Goal: Task Accomplishment & Management: Complete application form

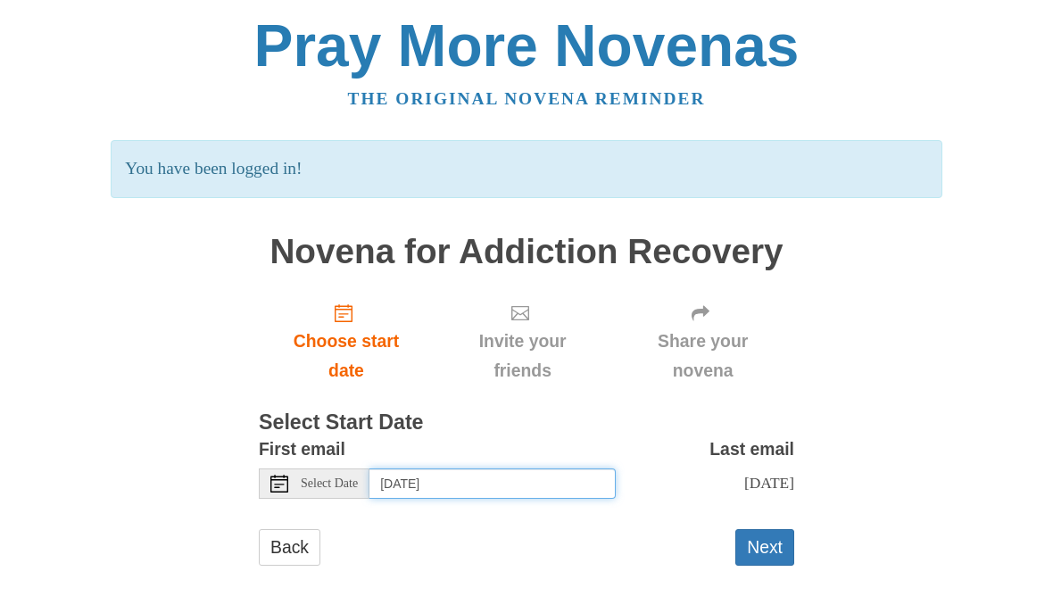
click at [589, 483] on input "[DATE]" at bounding box center [492, 483] width 246 height 30
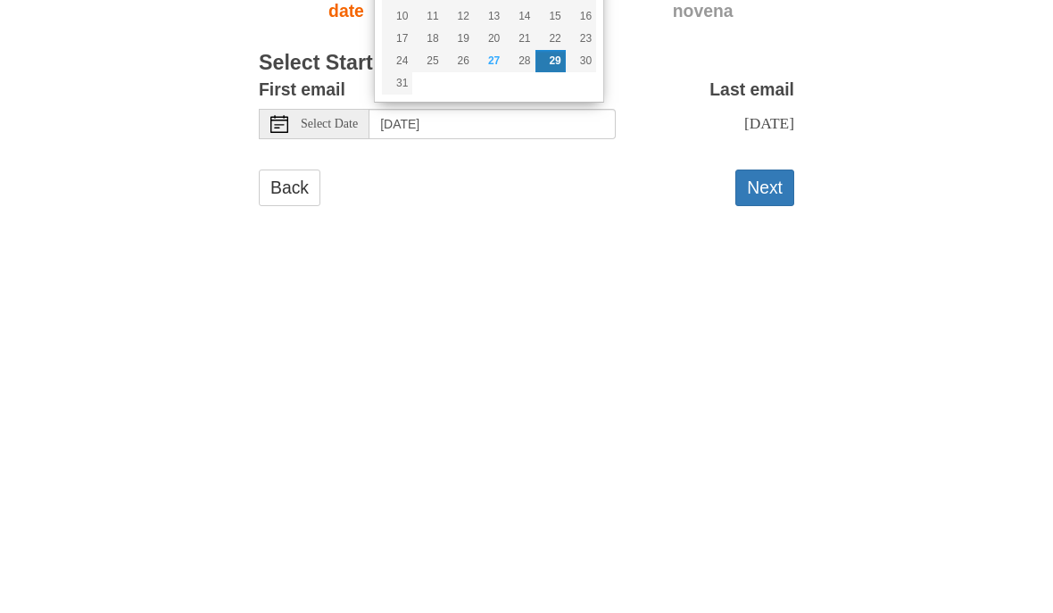
click at [946, 181] on div "Pray More Novenas The original novena reminder You have been logged in! Novena …" at bounding box center [527, 308] width 866 height 617
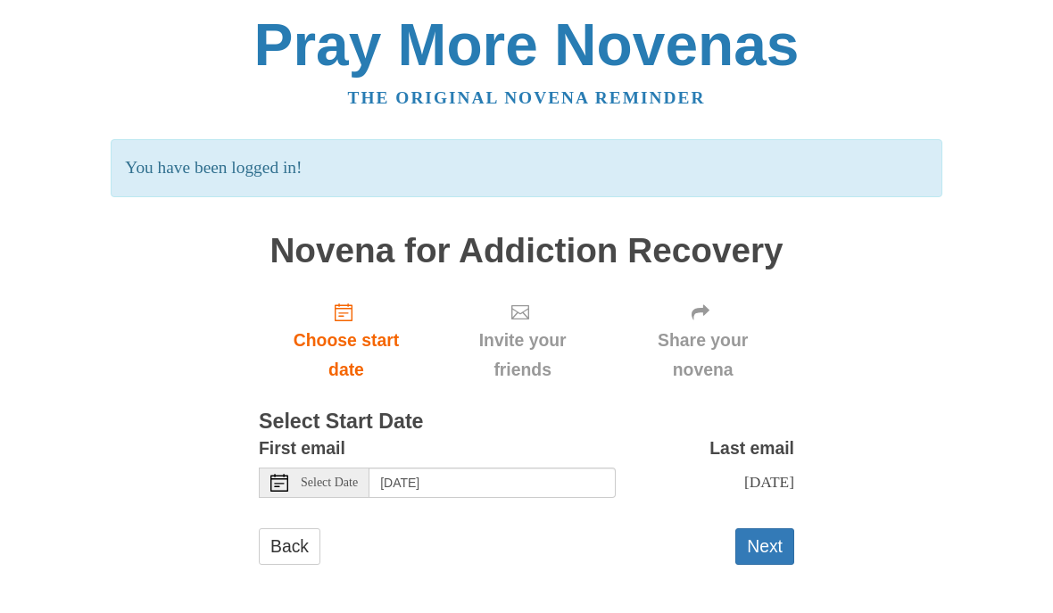
click at [305, 486] on div "Select Date" at bounding box center [314, 483] width 111 height 30
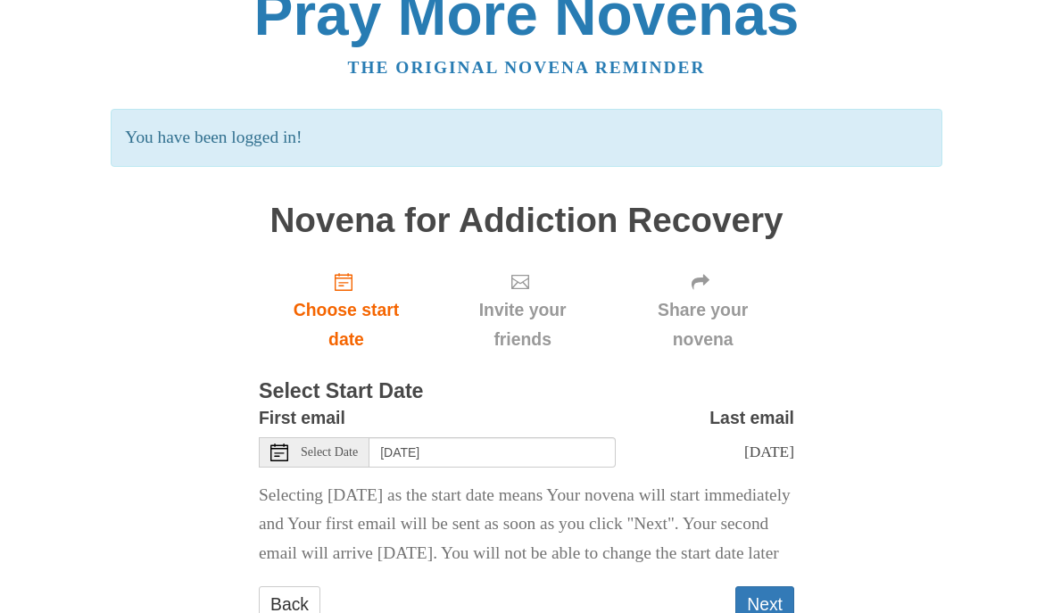
scroll to position [33, 0]
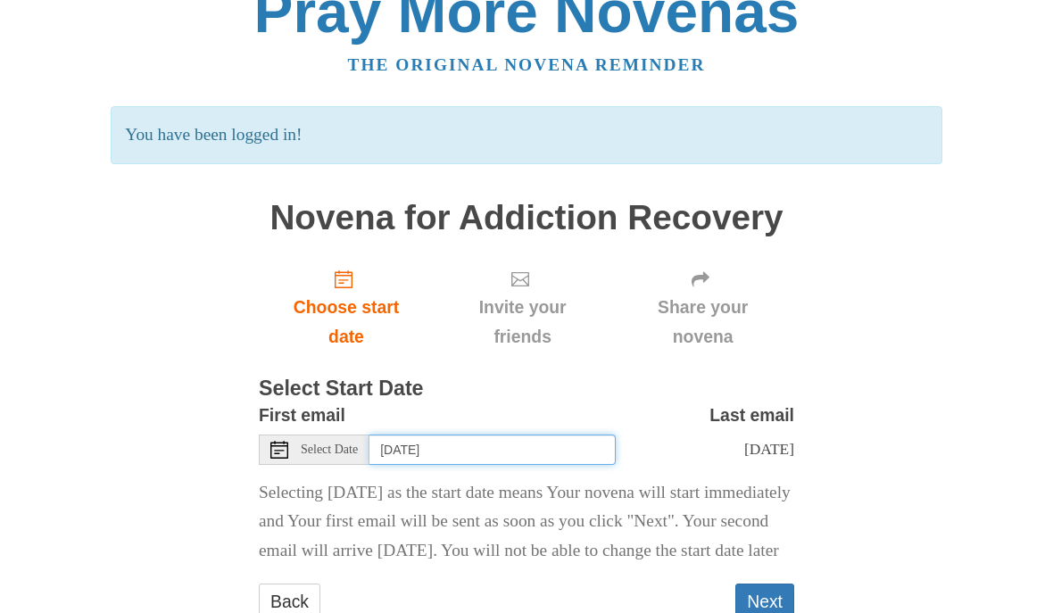
click at [584, 452] on input "Thursday, August 28th" at bounding box center [492, 450] width 246 height 30
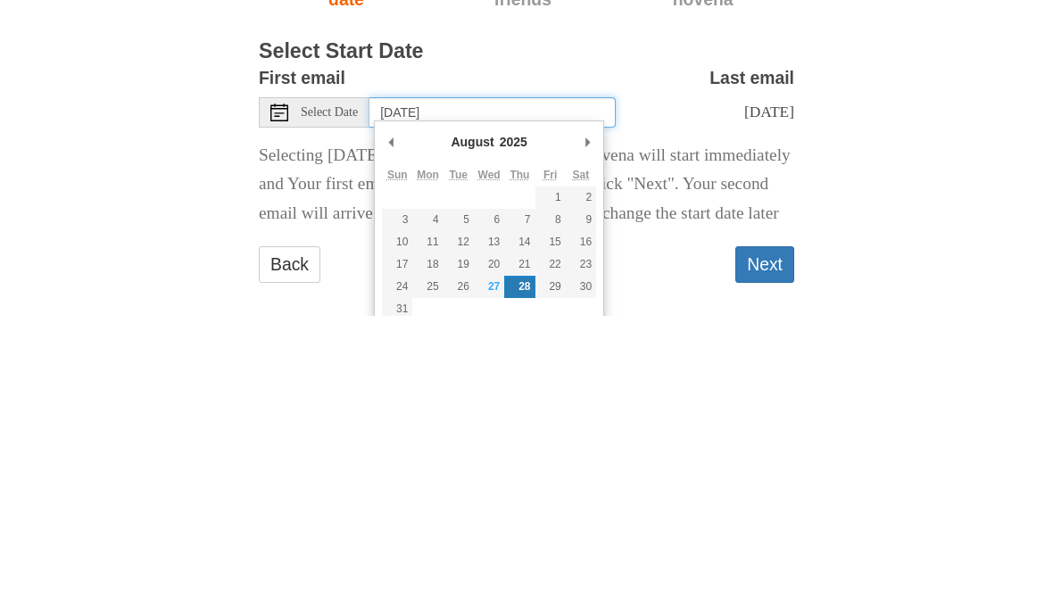
scroll to position [97, 0]
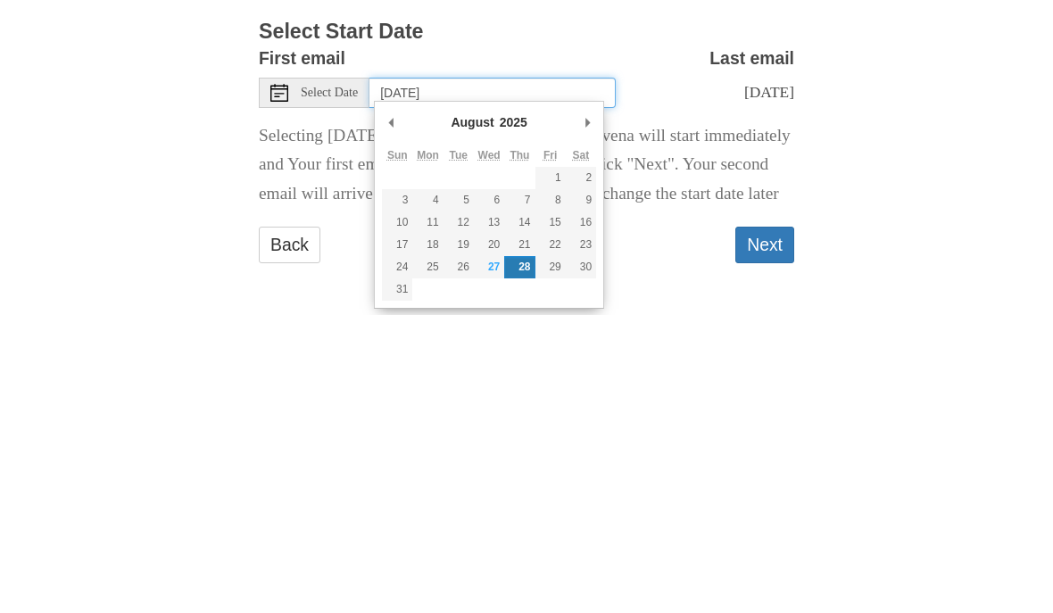
type input "Friday, August 29th"
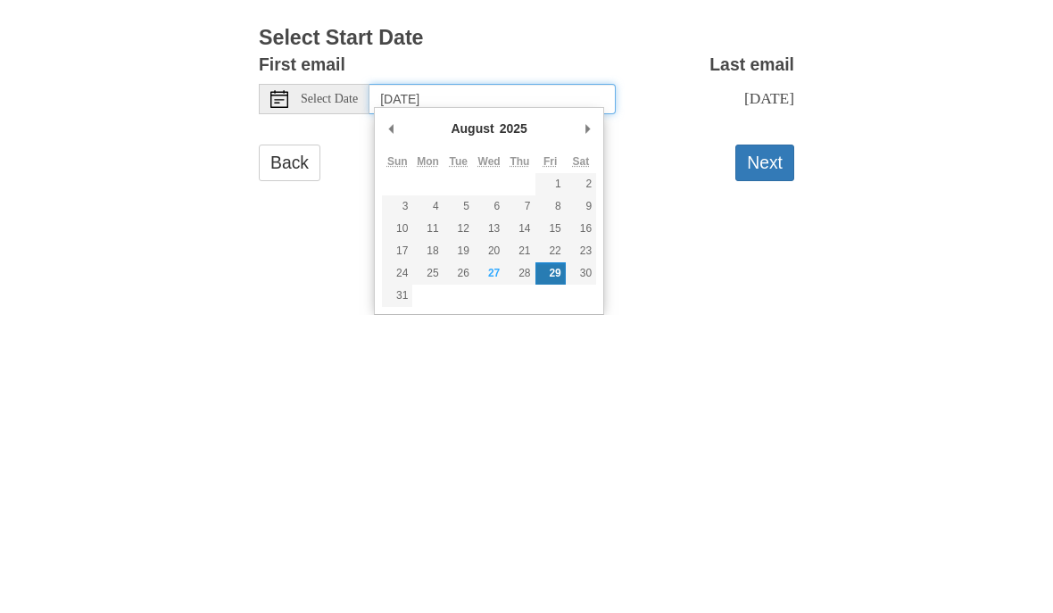
scroll to position [0, 0]
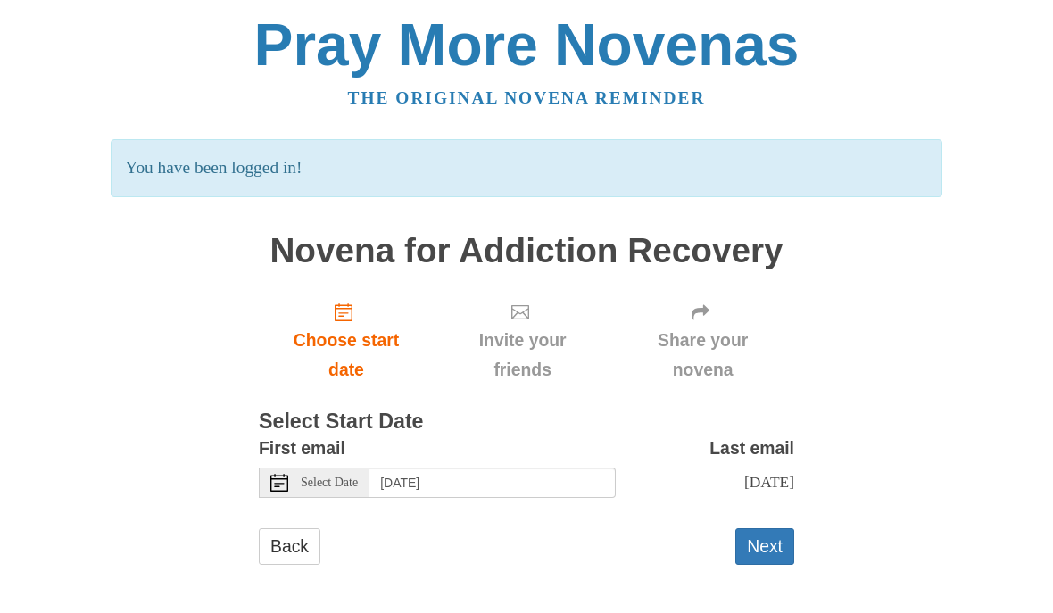
click at [766, 539] on button "Next" at bounding box center [764, 547] width 59 height 37
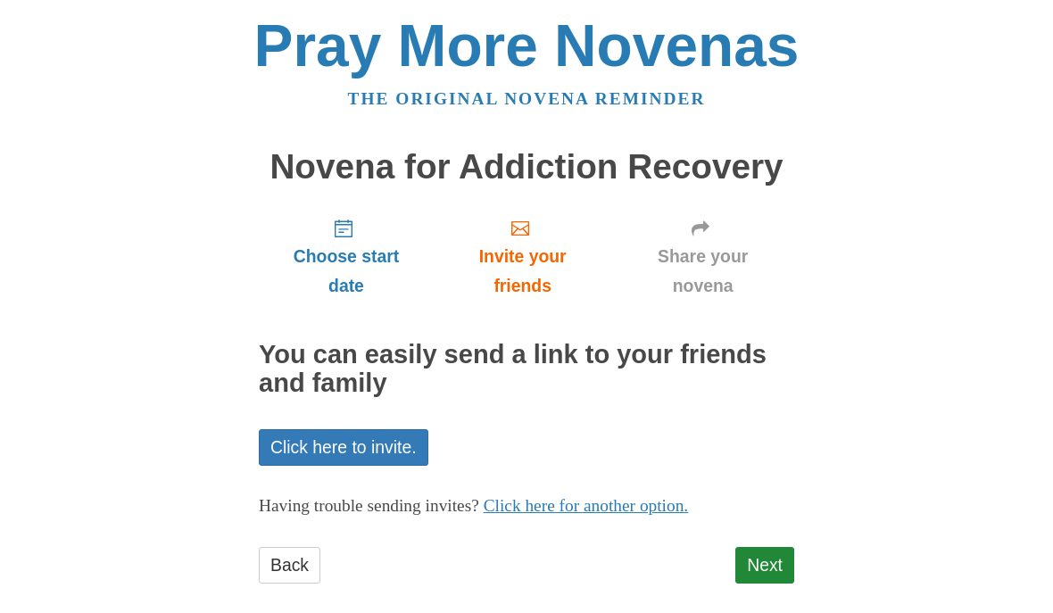
scroll to position [15, 0]
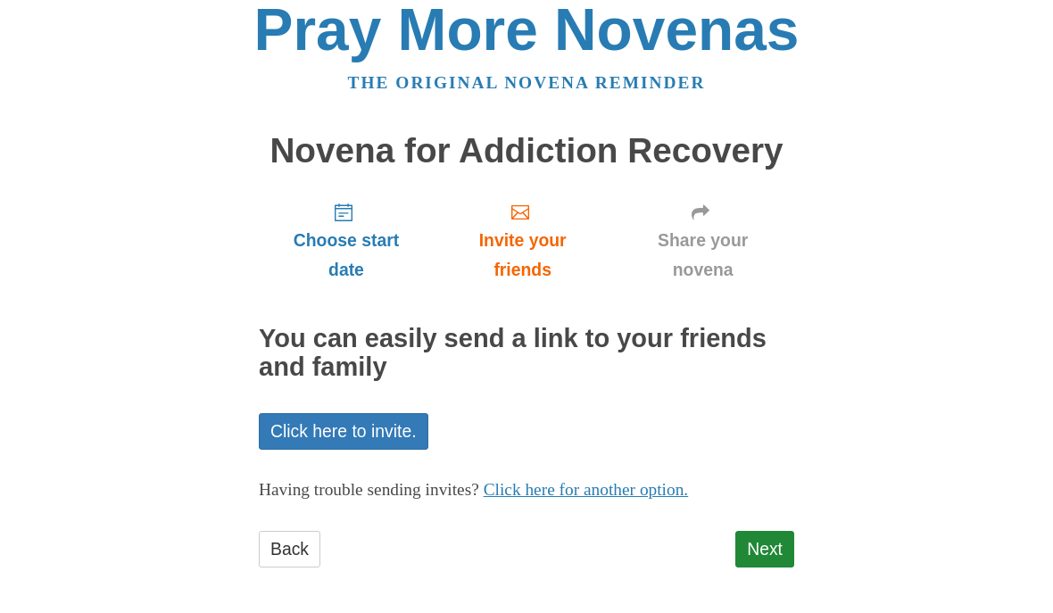
click at [775, 543] on link "Next" at bounding box center [764, 550] width 59 height 37
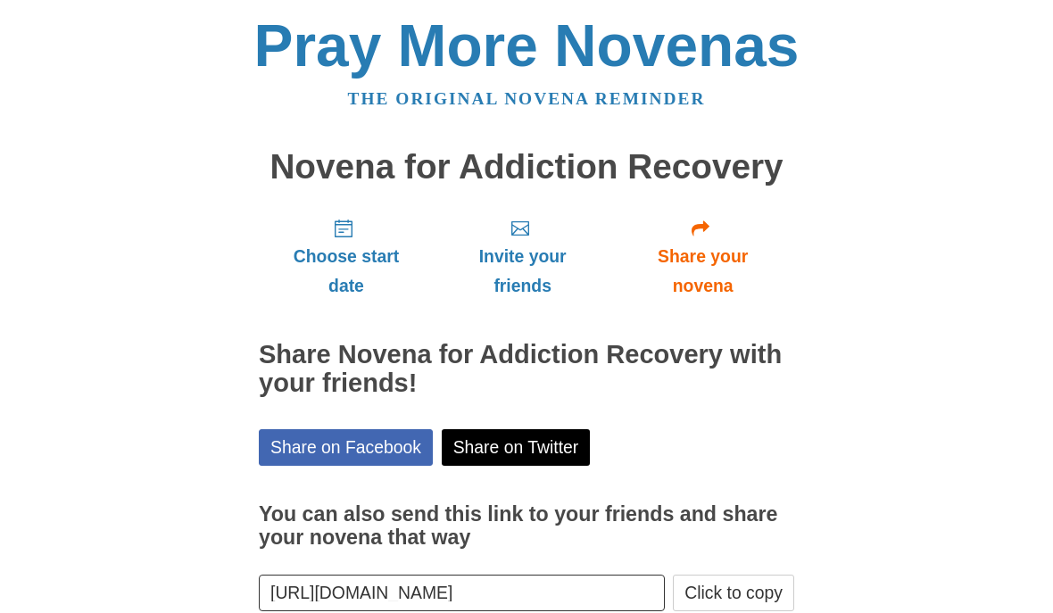
click at [333, 265] on span "Choose start date" at bounding box center [346, 271] width 139 height 59
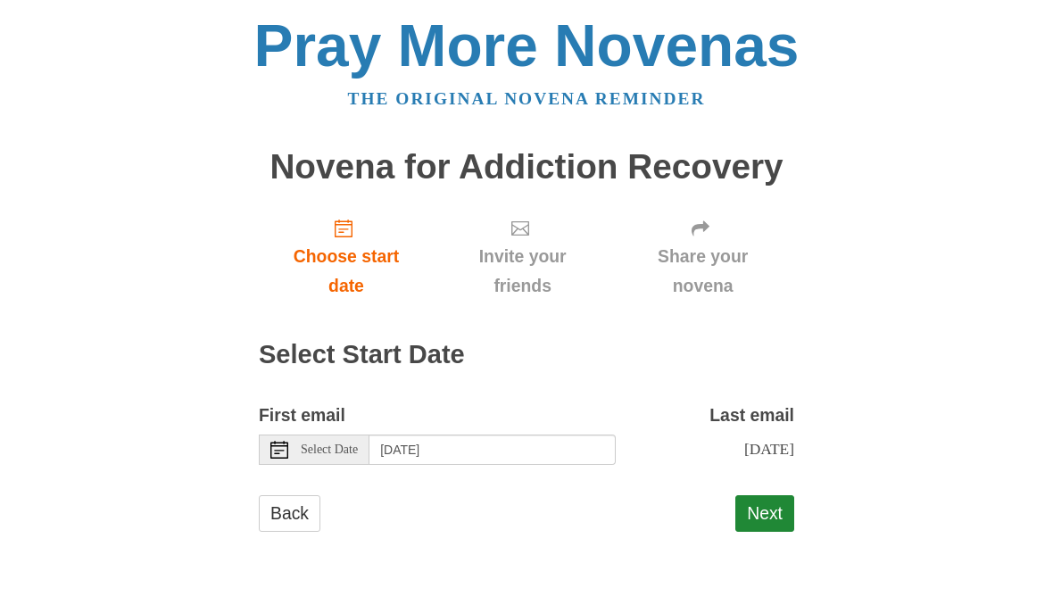
click at [764, 513] on button "Next" at bounding box center [764, 513] width 59 height 37
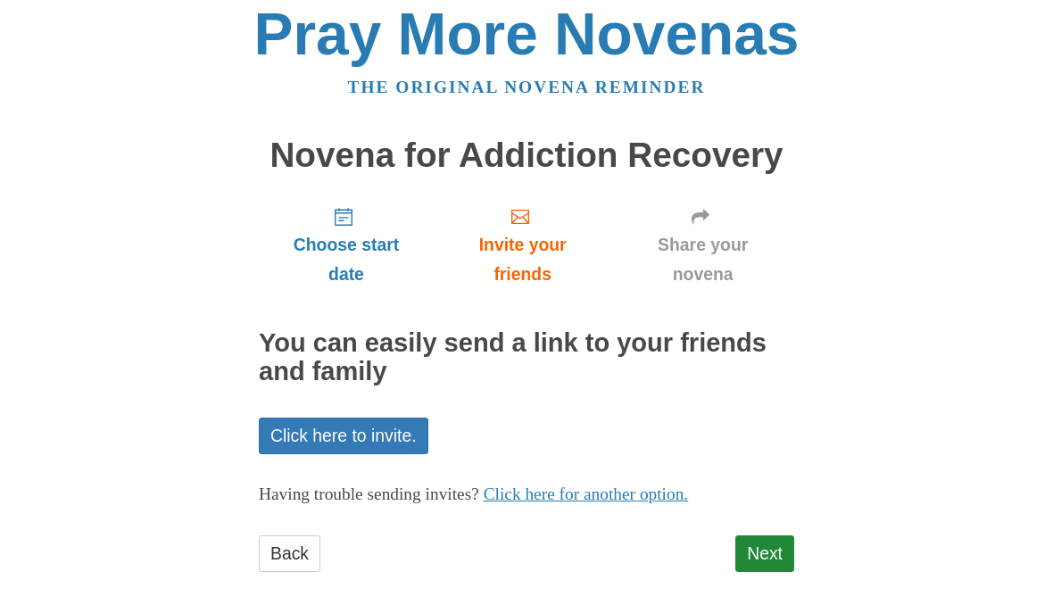
scroll to position [15, 0]
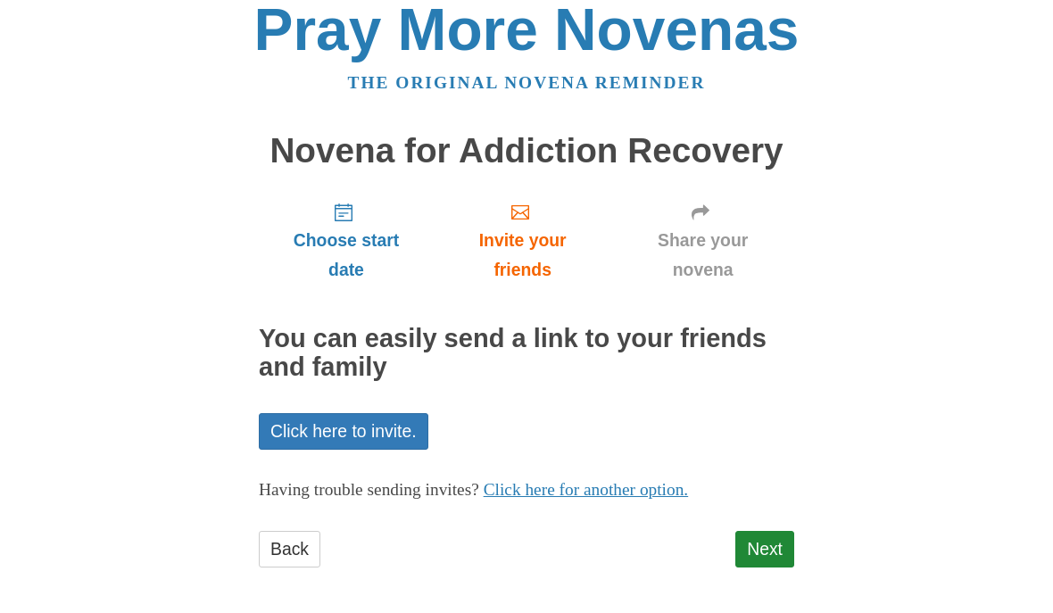
click at [756, 544] on link "Next" at bounding box center [764, 550] width 59 height 37
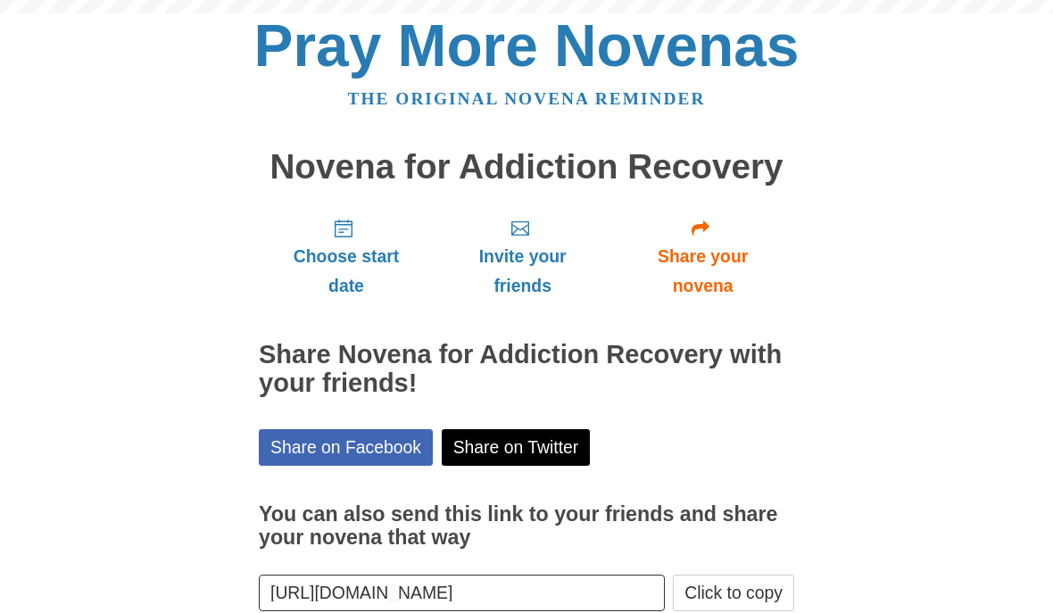
click at [782, 547] on label "You can also send this link to your friends and share your novena that way" at bounding box center [526, 526] width 535 height 87
click at [665, 575] on input "[URL][DOMAIN_NAME]" at bounding box center [462, 593] width 406 height 37
click at [984, 195] on body "Pray More Novenas The original novena reminder Novena for Addiction Recovery Ch…" at bounding box center [526, 358] width 1053 height 717
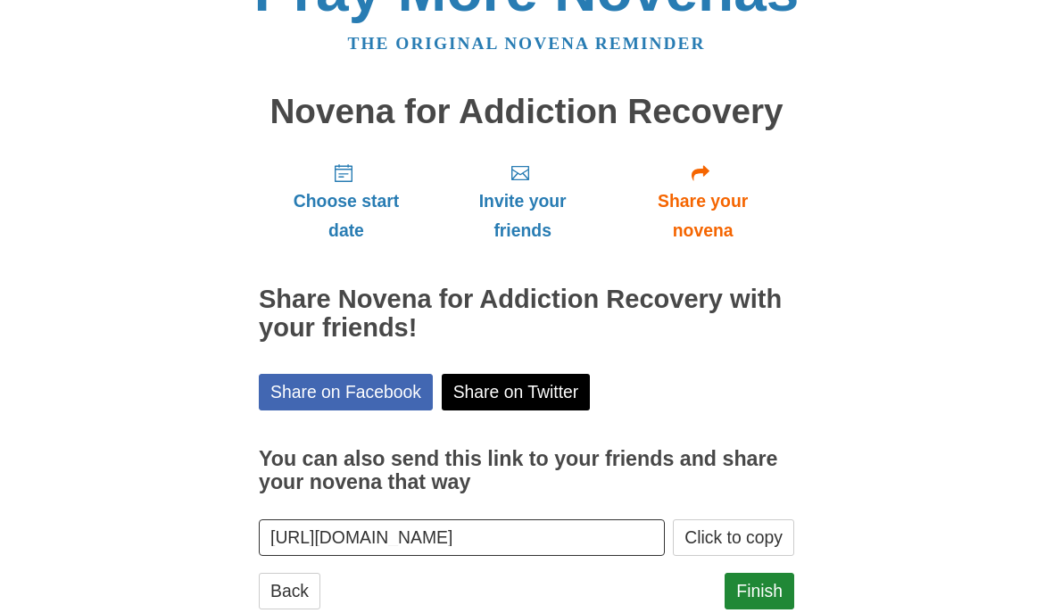
scroll to position [55, 0]
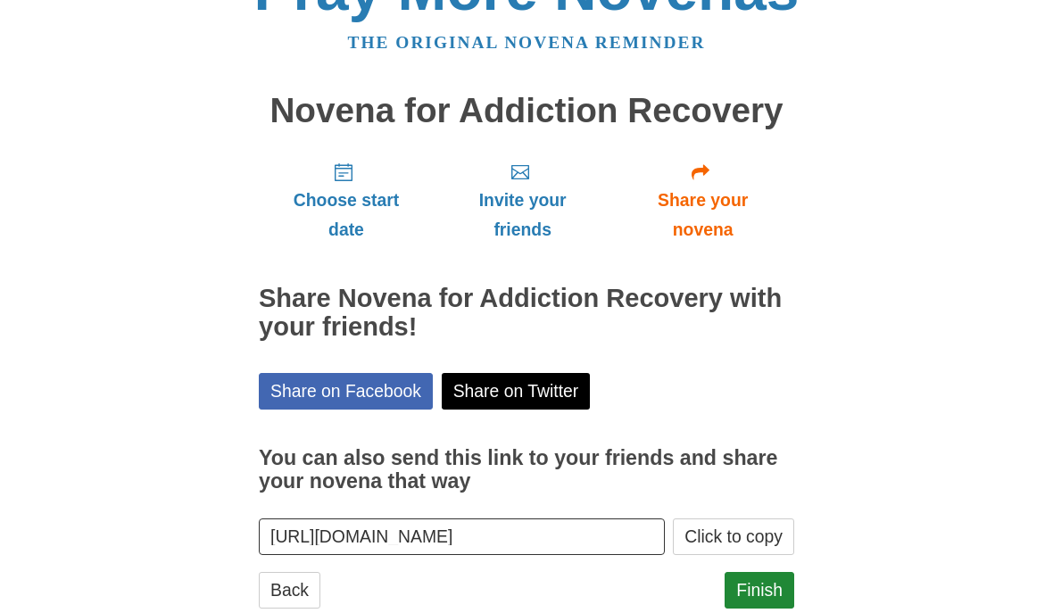
click at [343, 205] on span "Choose start date" at bounding box center [346, 215] width 139 height 59
